Goal: Task Accomplishment & Management: Manage account settings

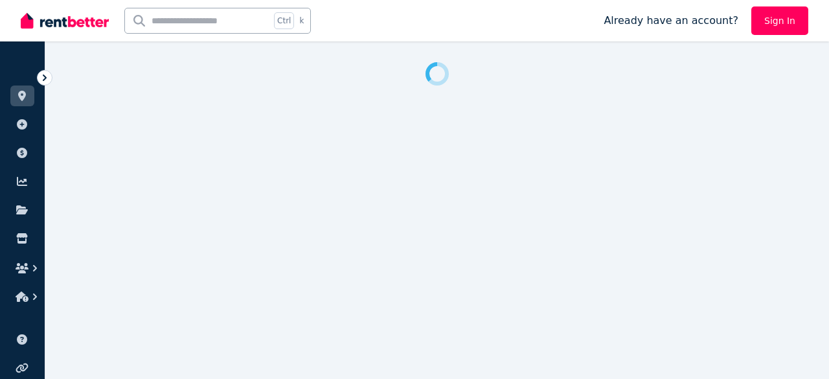
click at [46, 74] on icon at bounding box center [44, 77] width 13 height 13
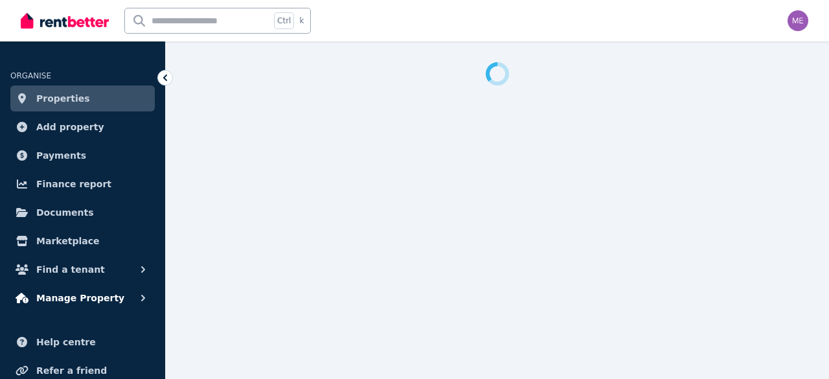
select select "**********"
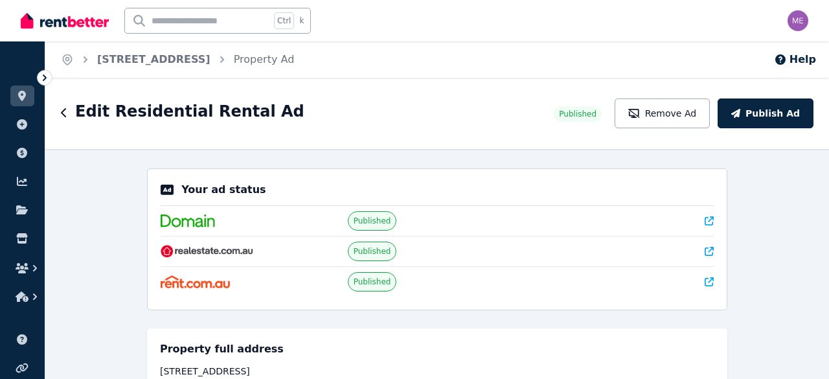
click at [58, 297] on div "**********" at bounding box center [436, 264] width 783 height 230
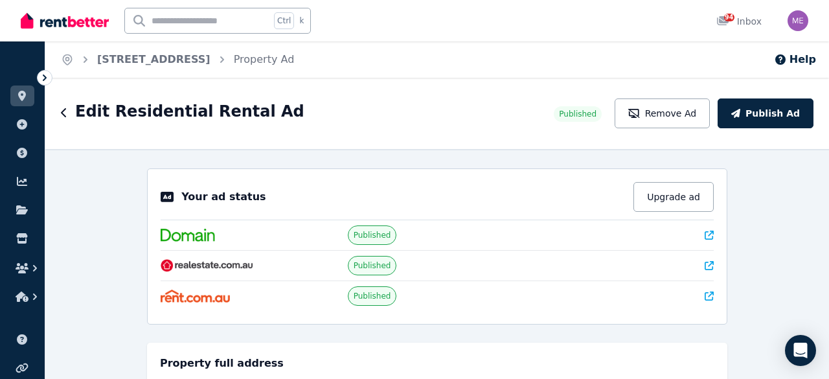
click at [44, 74] on icon at bounding box center [45, 77] width 4 height 6
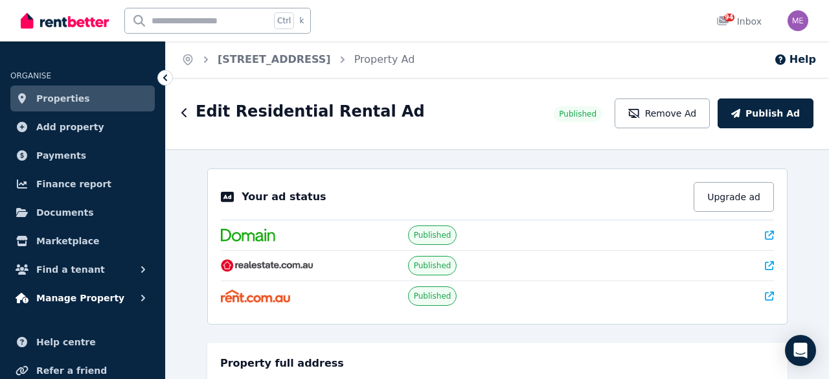
click at [53, 297] on span "Manage Property" at bounding box center [80, 298] width 88 height 16
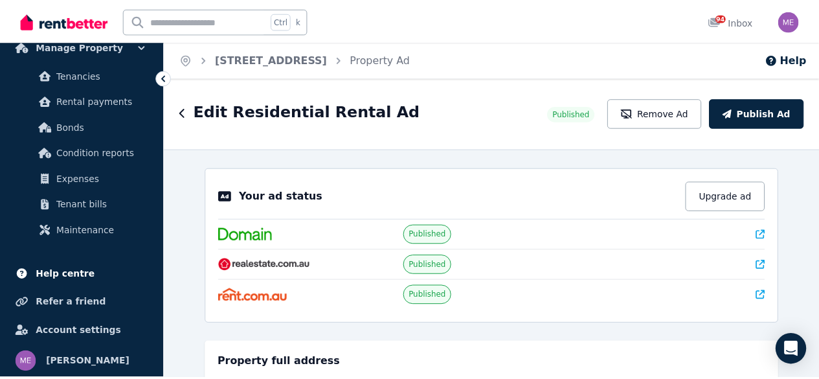
scroll to position [252, 0]
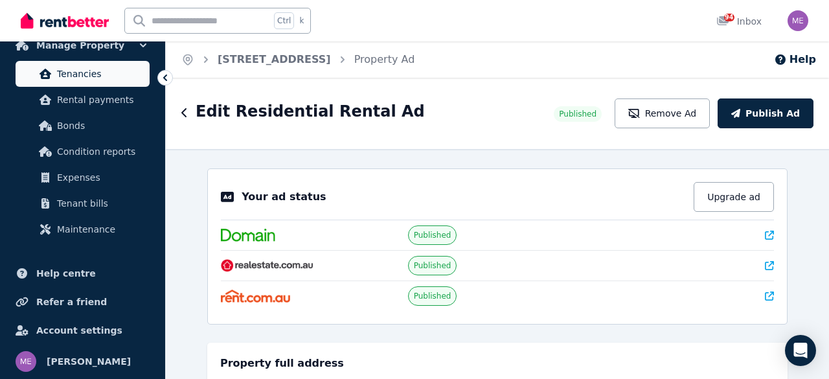
click at [93, 71] on span "Tenancies" at bounding box center [100, 74] width 87 height 16
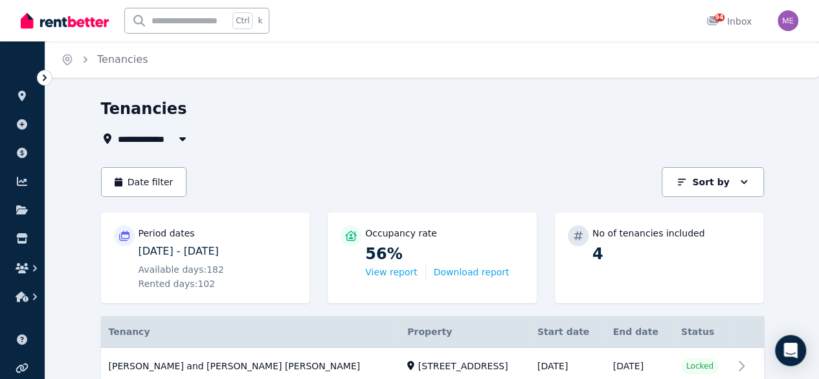
click at [41, 78] on icon at bounding box center [44, 77] width 13 height 13
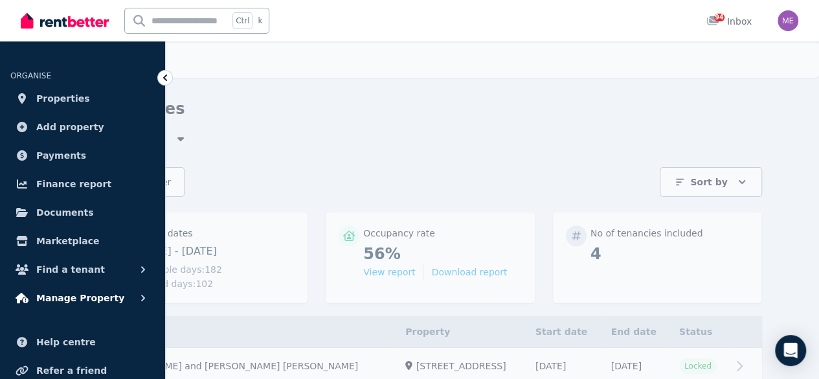
click at [56, 300] on span "Manage Property" at bounding box center [80, 298] width 88 height 16
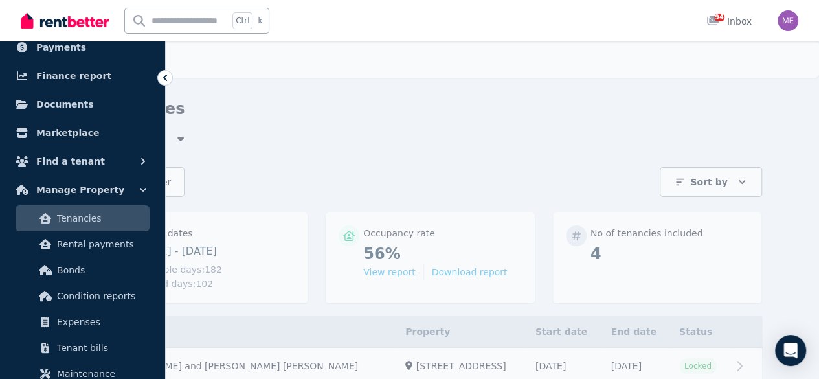
scroll to position [129, 0]
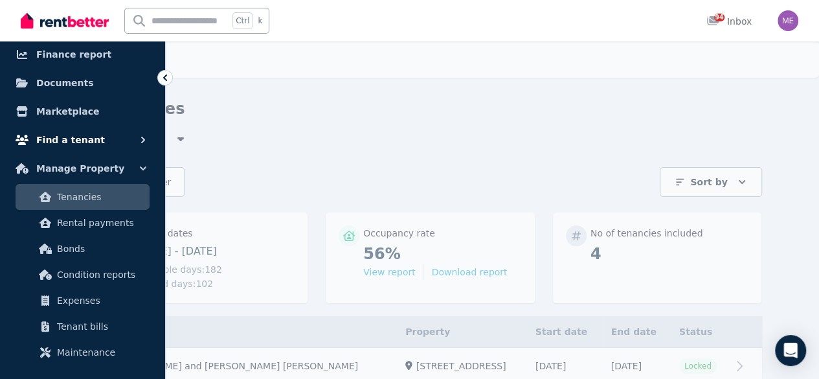
click at [74, 139] on span "Find a tenant" at bounding box center [70, 140] width 69 height 16
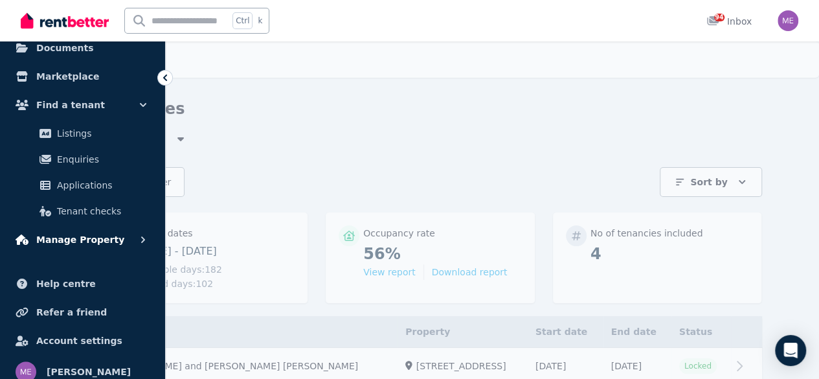
scroll to position [175, 0]
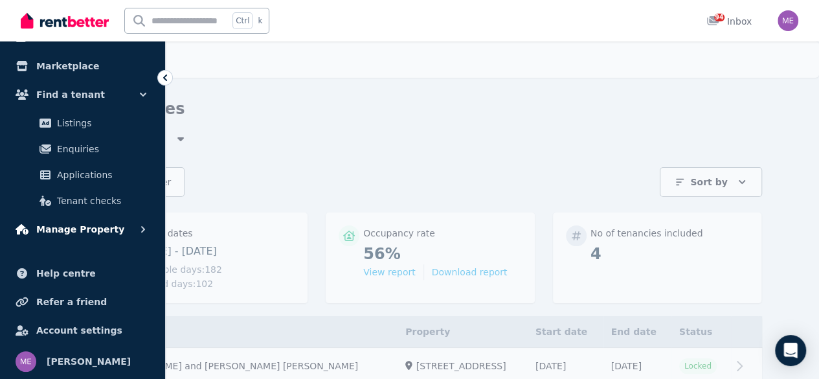
click at [78, 227] on span "Manage Property" at bounding box center [80, 229] width 88 height 16
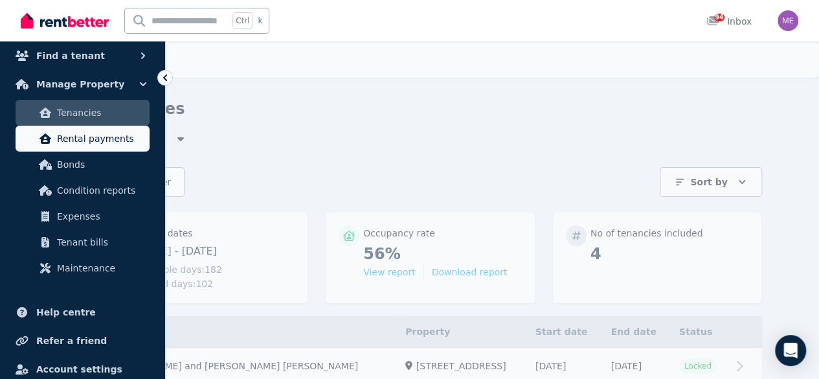
scroll to position [188, 0]
